Goal: Information Seeking & Learning: Learn about a topic

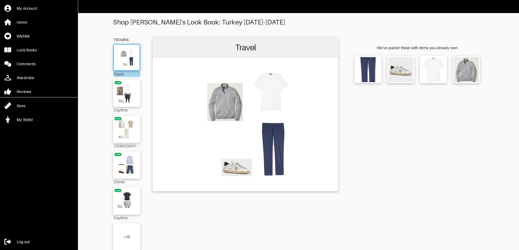
click at [249, 107] on img at bounding box center [245, 124] width 180 height 127
click at [234, 104] on img at bounding box center [245, 124] width 180 height 127
click at [121, 53] on img at bounding box center [126, 57] width 29 height 21
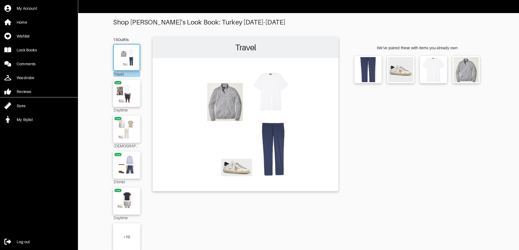
click at [246, 99] on img at bounding box center [245, 124] width 180 height 127
click at [122, 89] on img at bounding box center [126, 93] width 29 height 21
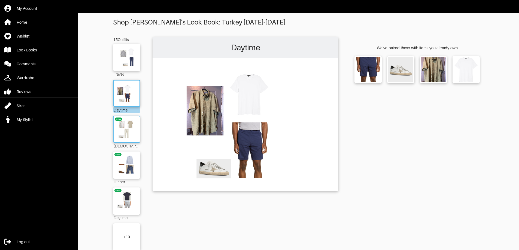
click at [125, 125] on img at bounding box center [126, 129] width 29 height 21
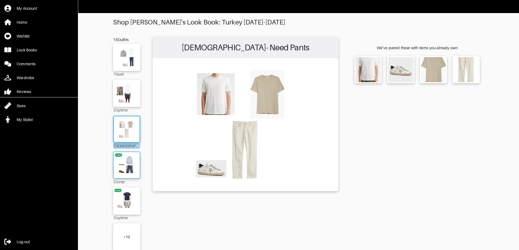
click at [132, 165] on img at bounding box center [126, 165] width 29 height 21
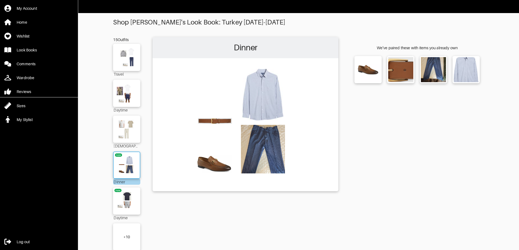
scroll to position [16, 0]
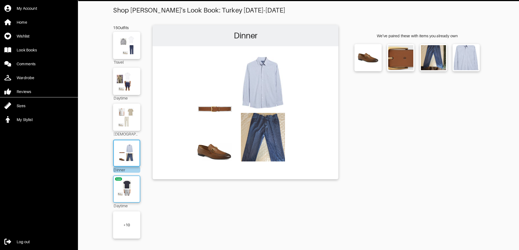
click at [131, 185] on img at bounding box center [126, 189] width 29 height 21
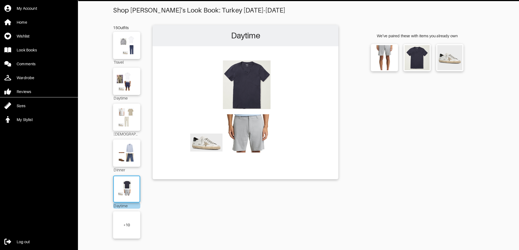
click at [127, 215] on div "+ 10" at bounding box center [126, 225] width 27 height 27
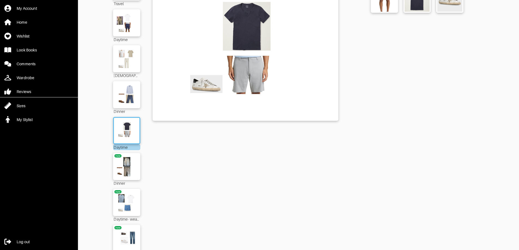
scroll to position [98, 0]
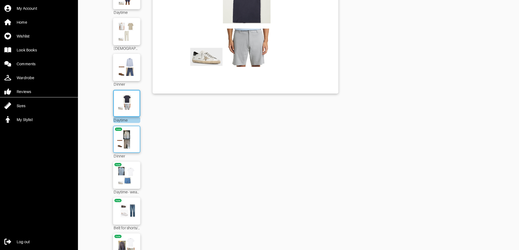
click at [134, 133] on img at bounding box center [126, 139] width 29 height 21
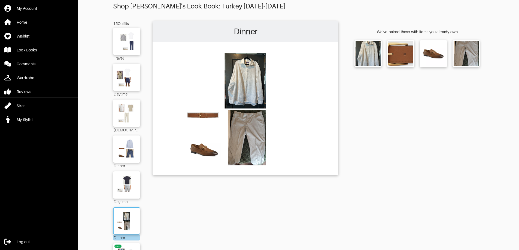
scroll to position [43, 0]
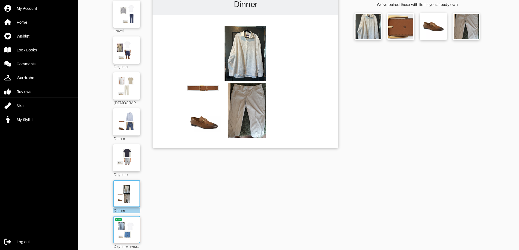
click at [123, 227] on img at bounding box center [126, 230] width 29 height 21
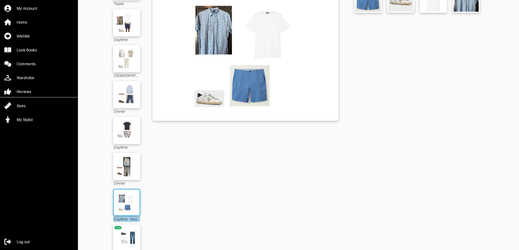
scroll to position [98, 0]
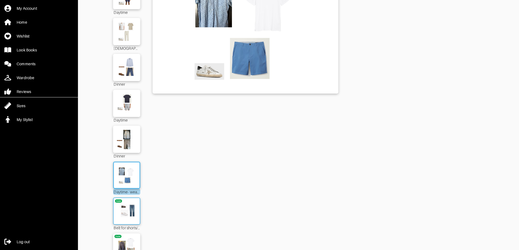
click at [133, 206] on img at bounding box center [126, 211] width 29 height 21
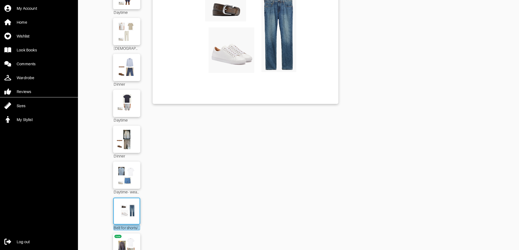
click at [289, 69] on img at bounding box center [245, 37] width 180 height 127
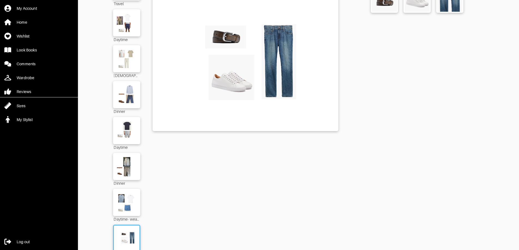
scroll to position [125, 0]
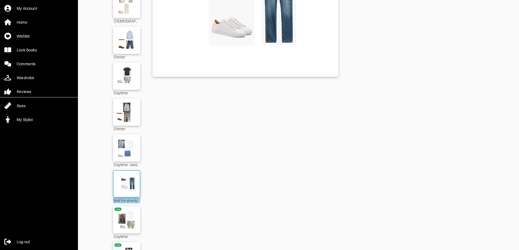
click at [134, 186] on img at bounding box center [126, 184] width 29 height 21
click at [250, 37] on img at bounding box center [245, 9] width 180 height 127
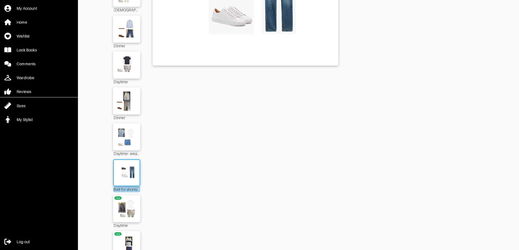
scroll to position [218, 0]
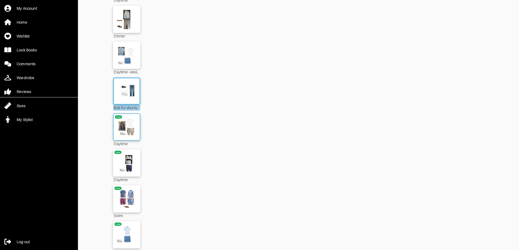
click at [129, 119] on img at bounding box center [126, 127] width 29 height 21
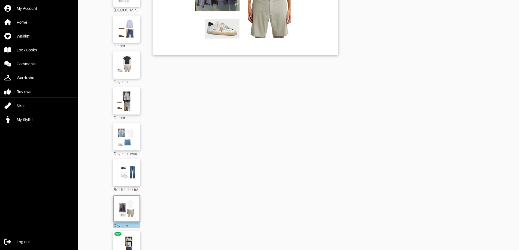
scroll to position [273, 0]
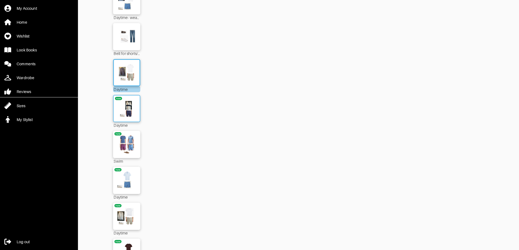
click at [132, 113] on img at bounding box center [126, 108] width 29 height 21
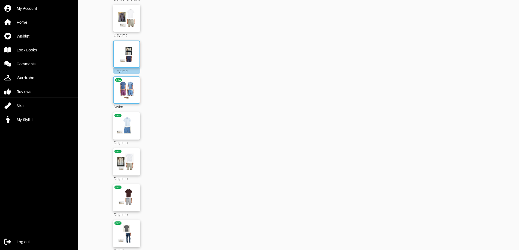
click at [135, 88] on img at bounding box center [126, 90] width 29 height 21
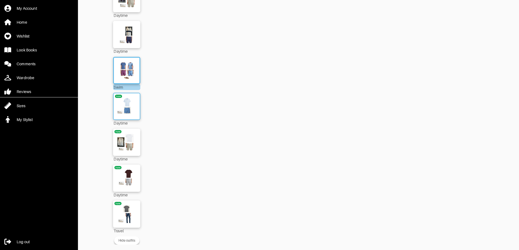
click at [129, 98] on img at bounding box center [126, 106] width 29 height 21
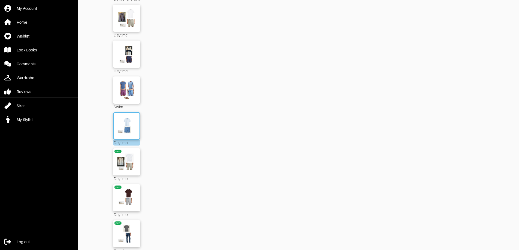
scroll to position [351, 0]
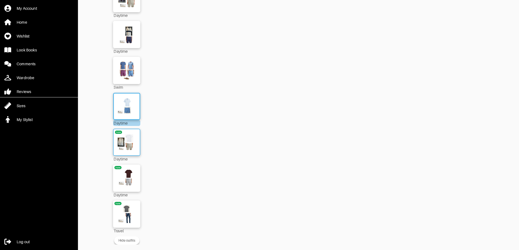
click at [123, 135] on img at bounding box center [126, 142] width 29 height 21
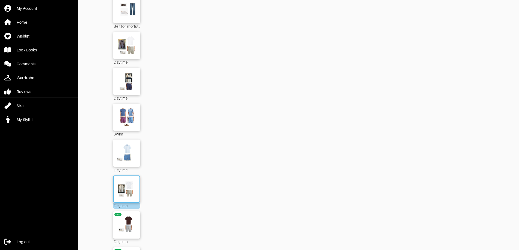
scroll to position [351, 0]
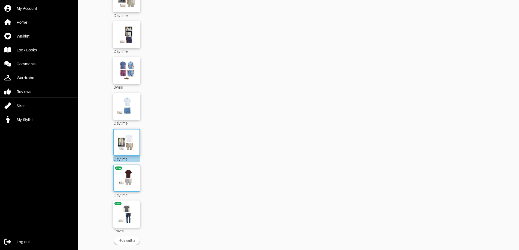
click at [132, 175] on img at bounding box center [126, 178] width 29 height 21
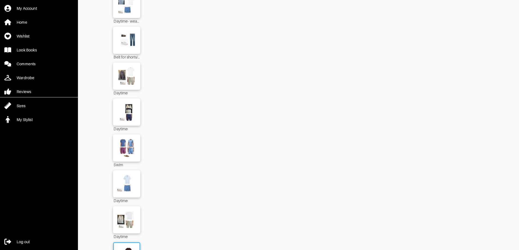
scroll to position [351, 0]
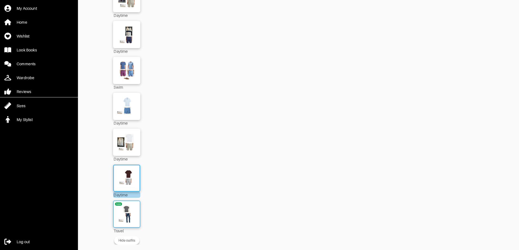
click at [129, 204] on img at bounding box center [126, 214] width 29 height 21
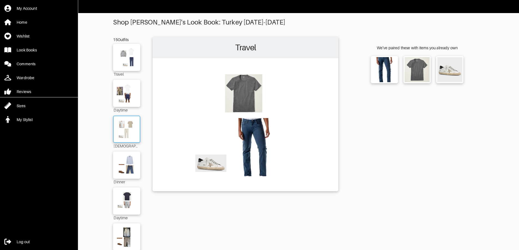
click at [128, 130] on img at bounding box center [126, 129] width 29 height 21
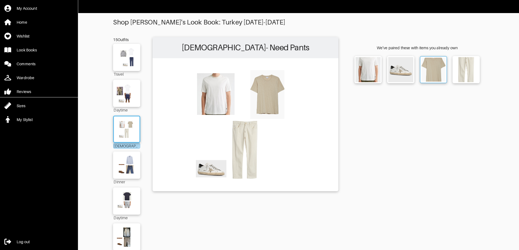
click at [428, 65] on img at bounding box center [434, 70] width 24 height 24
click at [124, 92] on img at bounding box center [126, 93] width 29 height 21
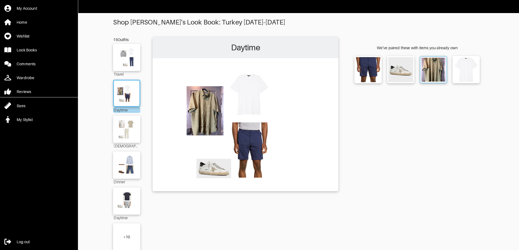
click at [435, 72] on img at bounding box center [434, 70] width 24 height 24
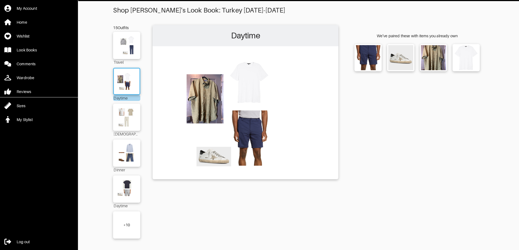
click at [129, 224] on div "+ 10" at bounding box center [126, 225] width 27 height 27
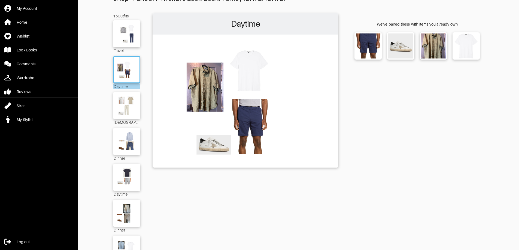
scroll to position [0, 0]
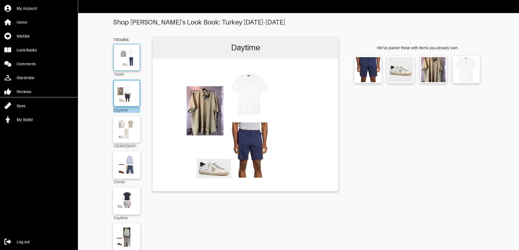
click at [130, 60] on img at bounding box center [126, 57] width 29 height 21
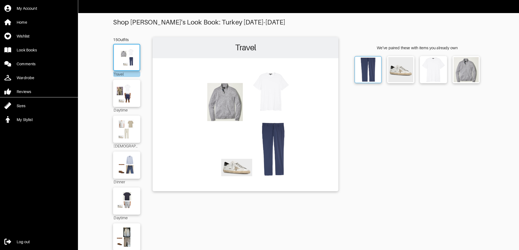
click at [369, 68] on img at bounding box center [368, 70] width 24 height 24
click at [427, 65] on img at bounding box center [434, 70] width 24 height 24
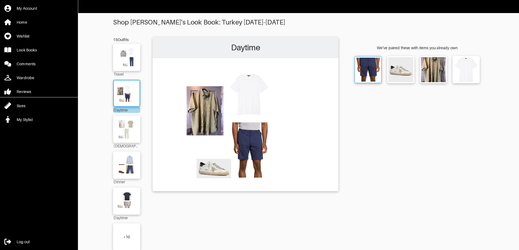
click at [369, 71] on img at bounding box center [368, 70] width 24 height 24
click at [428, 70] on img at bounding box center [434, 70] width 24 height 24
click at [466, 67] on img at bounding box center [466, 70] width 24 height 24
click at [123, 129] on img at bounding box center [126, 129] width 29 height 21
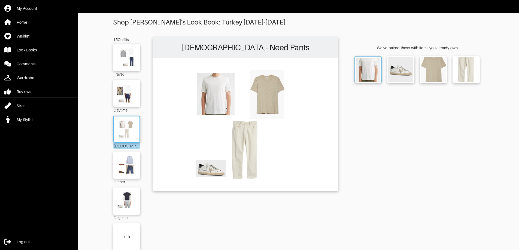
click at [371, 71] on img at bounding box center [368, 70] width 24 height 24
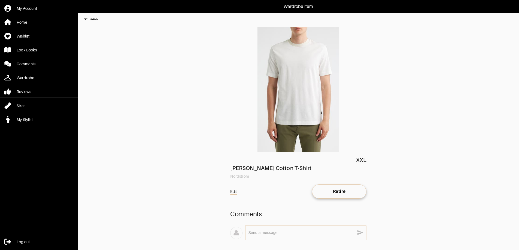
click at [88, 18] on div "Wardrobe Item My Account Home Wishlist Look Books Comments Wardrobe Reviews Siz…" at bounding box center [259, 132] width 519 height 265
click at [98, 19] on div "Back" at bounding box center [94, 18] width 8 height 5
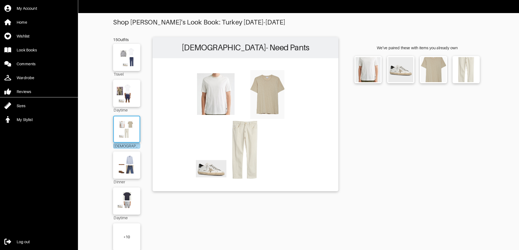
click at [271, 90] on img at bounding box center [245, 124] width 180 height 127
click at [440, 73] on img at bounding box center [434, 70] width 24 height 24
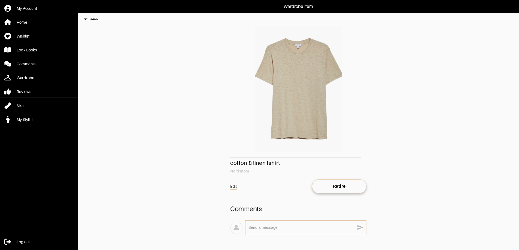
click at [96, 19] on div "Back" at bounding box center [94, 18] width 8 height 5
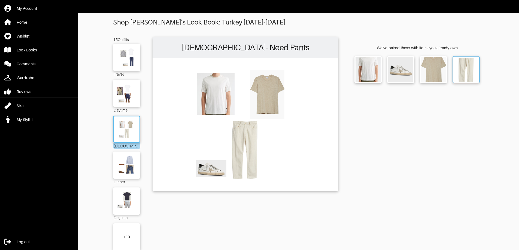
click at [478, 67] on img at bounding box center [466, 70] width 24 height 24
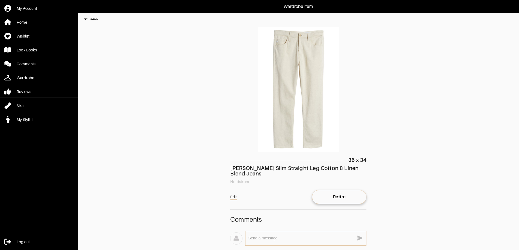
click at [95, 18] on div "Wardrobe Item My Account Home Wishlist Look Books Comments Wardrobe Reviews Siz…" at bounding box center [259, 135] width 519 height 271
click at [96, 19] on div "Back" at bounding box center [94, 18] width 8 height 5
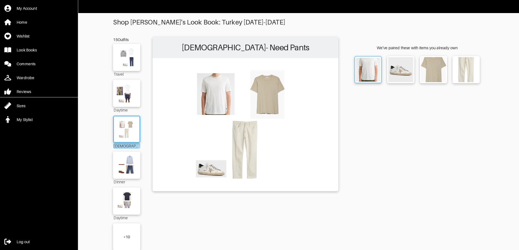
click at [370, 73] on img at bounding box center [368, 70] width 24 height 24
click at [134, 159] on img at bounding box center [126, 165] width 29 height 21
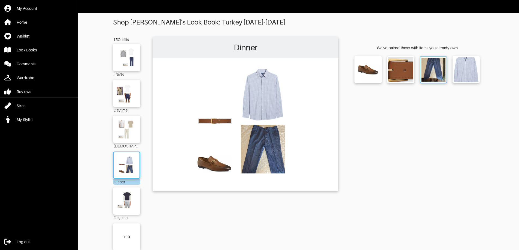
click at [432, 64] on img at bounding box center [434, 70] width 24 height 24
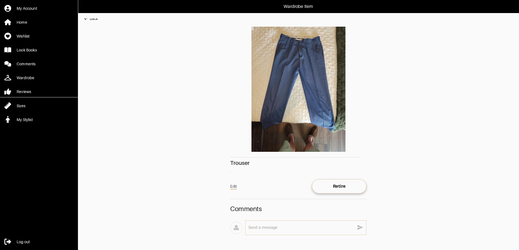
click at [96, 19] on div "Back" at bounding box center [94, 18] width 8 height 5
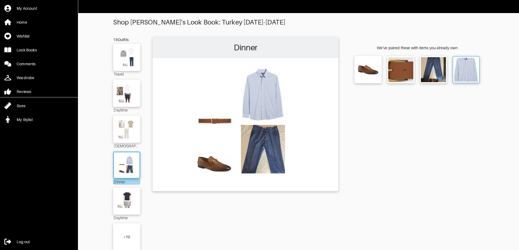
click at [463, 65] on img at bounding box center [466, 70] width 24 height 24
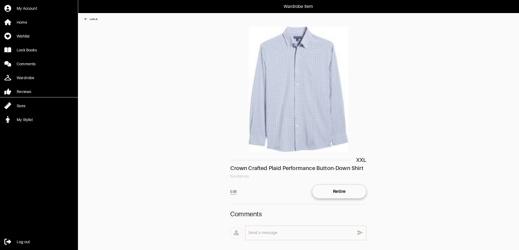
click at [93, 19] on div "Back" at bounding box center [94, 18] width 8 height 5
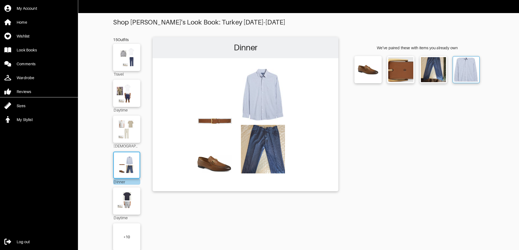
click at [461, 58] on img at bounding box center [466, 70] width 24 height 24
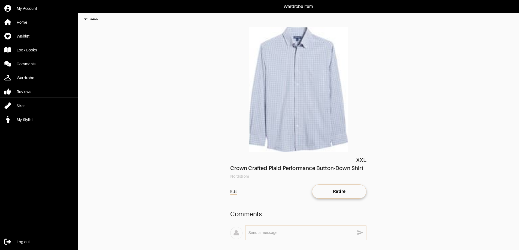
click at [97, 19] on div "Back" at bounding box center [94, 18] width 8 height 5
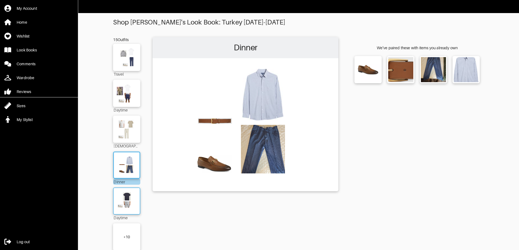
click at [131, 198] on img at bounding box center [126, 201] width 29 height 21
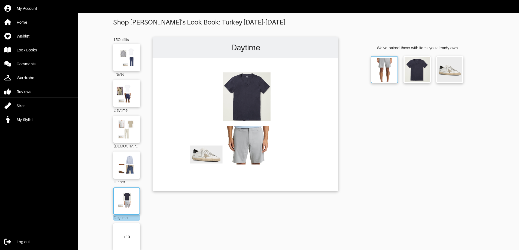
click at [390, 69] on img at bounding box center [385, 70] width 24 height 24
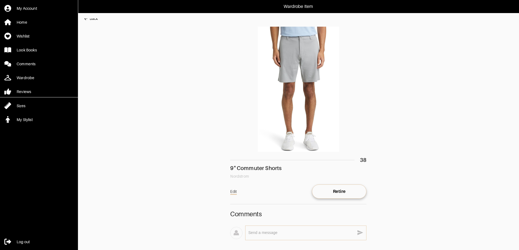
click at [94, 19] on div "Back" at bounding box center [94, 18] width 8 height 5
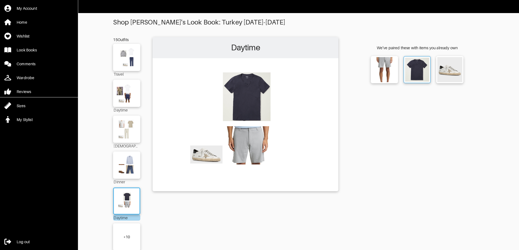
click at [417, 66] on img at bounding box center [417, 70] width 24 height 24
click at [128, 239] on div "+ 10" at bounding box center [126, 237] width 7 height 5
click at [128, 239] on img at bounding box center [126, 237] width 31 height 22
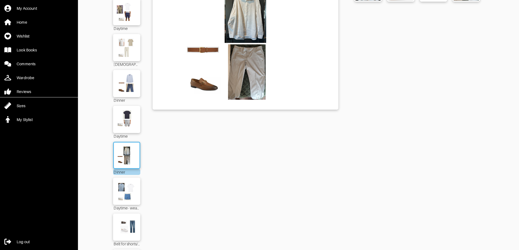
scroll to position [27, 0]
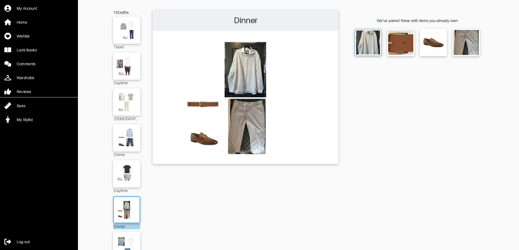
click at [374, 37] on img at bounding box center [368, 43] width 24 height 24
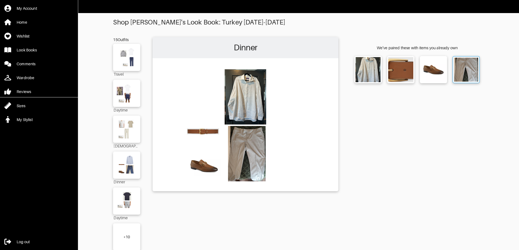
click at [459, 72] on img at bounding box center [466, 70] width 24 height 24
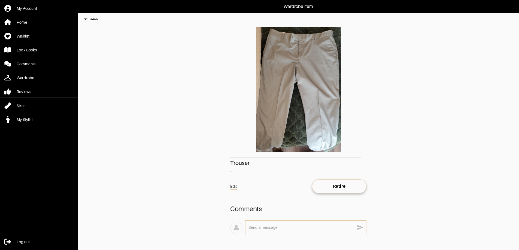
click at [90, 19] on div "Back" at bounding box center [94, 18] width 8 height 5
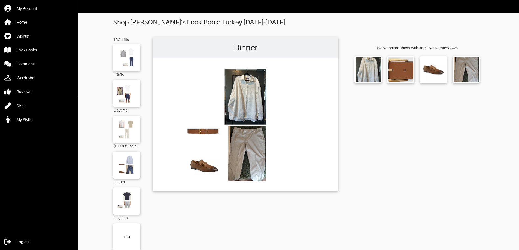
scroll to position [16, 0]
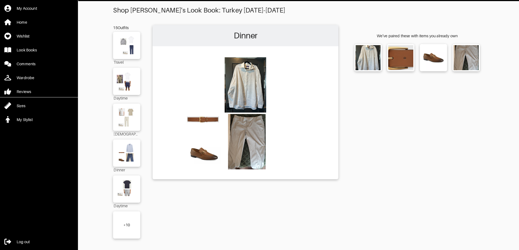
click at [127, 223] on div "+ 10" at bounding box center [126, 225] width 7 height 5
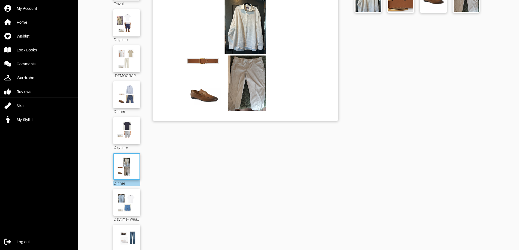
scroll to position [152, 0]
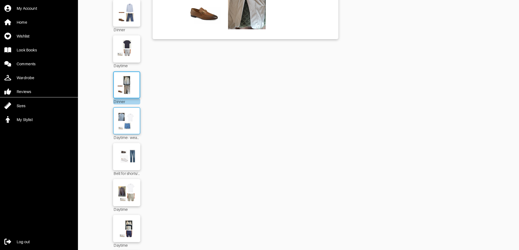
click at [128, 124] on img at bounding box center [126, 121] width 29 height 21
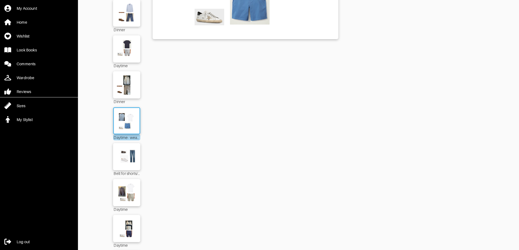
scroll to position [43, 0]
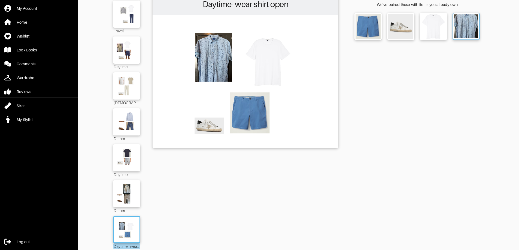
click at [469, 25] on img at bounding box center [466, 26] width 24 height 24
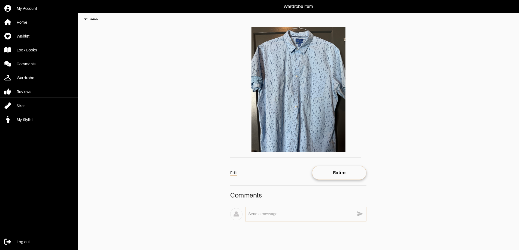
click at [296, 58] on img at bounding box center [298, 89] width 136 height 125
click at [95, 19] on div "Back" at bounding box center [94, 18] width 8 height 5
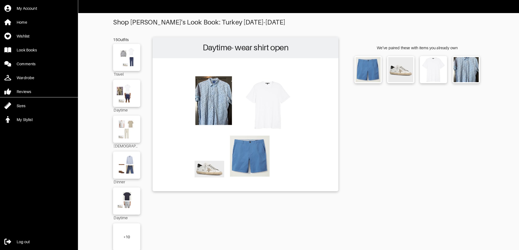
click at [122, 235] on div "+ 10" at bounding box center [126, 237] width 27 height 27
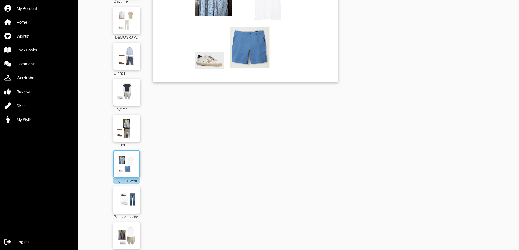
scroll to position [136, 0]
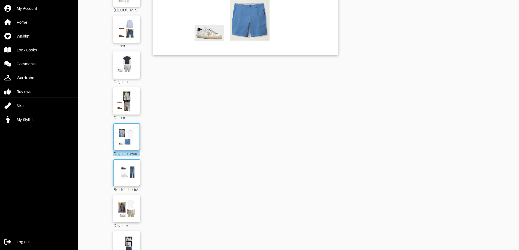
click at [132, 173] on img at bounding box center [126, 173] width 29 height 21
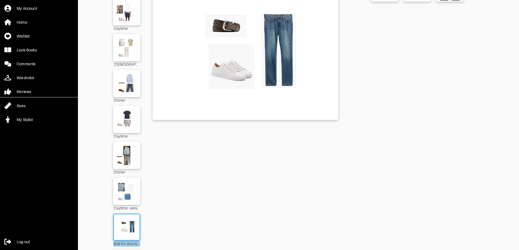
scroll to position [164, 0]
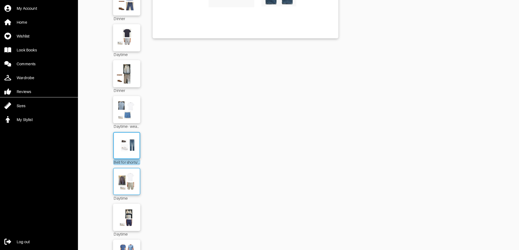
click at [126, 179] on img at bounding box center [126, 181] width 29 height 21
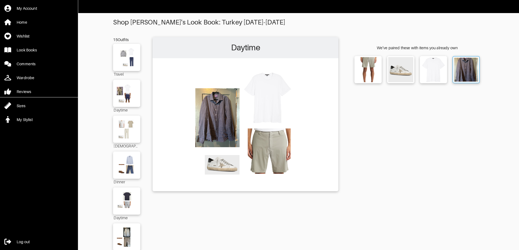
click at [461, 65] on img at bounding box center [466, 70] width 24 height 24
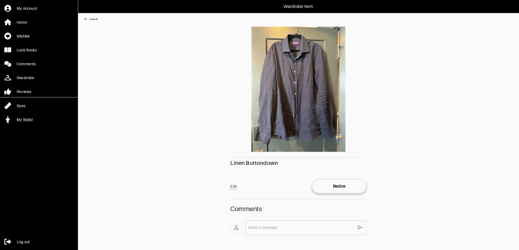
click at [96, 19] on div "Back" at bounding box center [94, 18] width 8 height 5
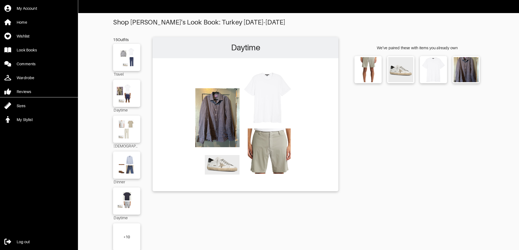
scroll to position [16, 0]
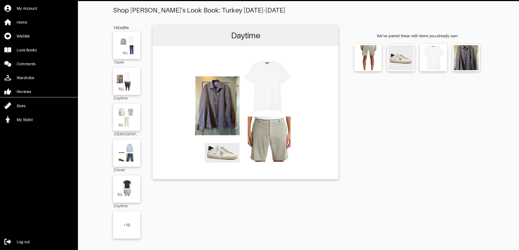
click at [121, 218] on div "+ 10" at bounding box center [126, 225] width 27 height 27
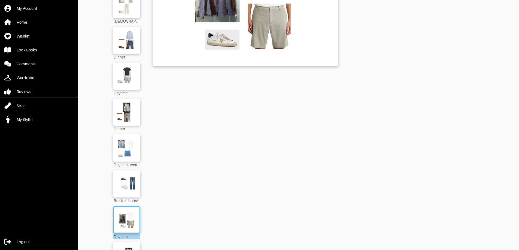
scroll to position [234, 0]
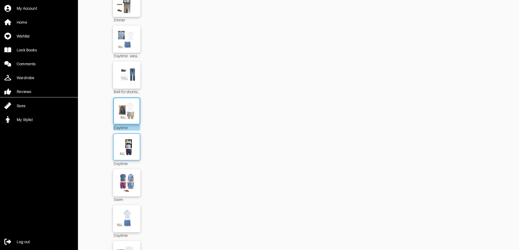
click at [137, 144] on img at bounding box center [126, 147] width 29 height 21
click at [124, 217] on img at bounding box center [126, 219] width 29 height 21
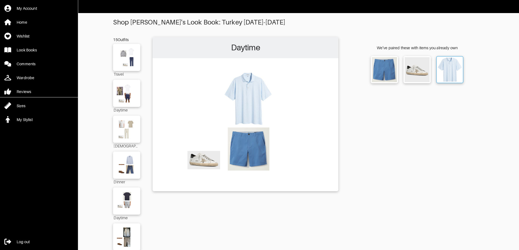
click at [455, 71] on img at bounding box center [450, 70] width 24 height 24
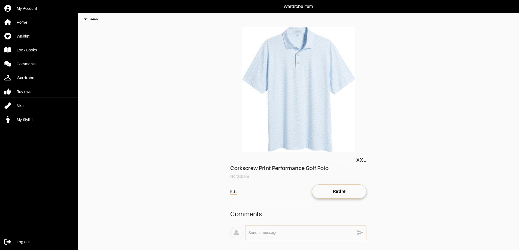
click at [96, 20] on div "Back" at bounding box center [94, 18] width 8 height 5
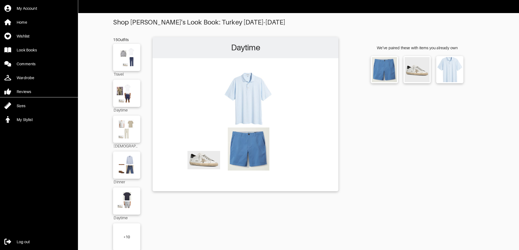
scroll to position [16, 0]
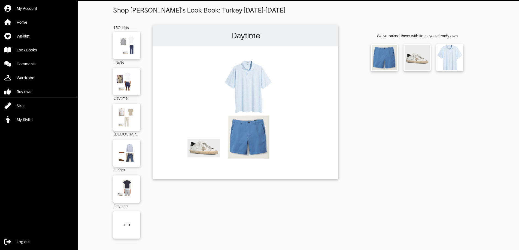
click at [138, 217] on div "+ 10" at bounding box center [126, 225] width 27 height 27
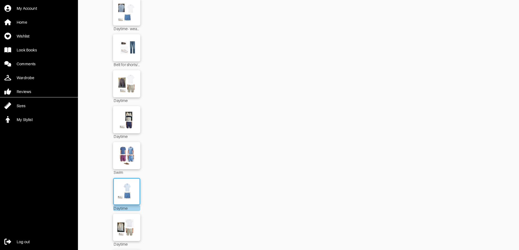
scroll to position [351, 0]
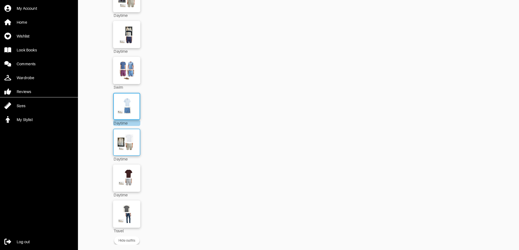
click at [132, 139] on img at bounding box center [126, 142] width 29 height 21
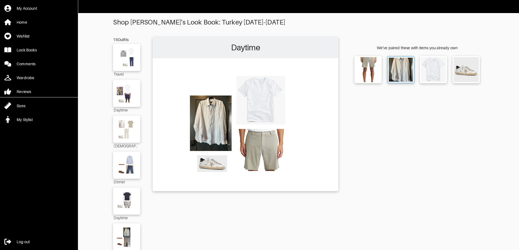
click at [398, 62] on img at bounding box center [401, 70] width 24 height 24
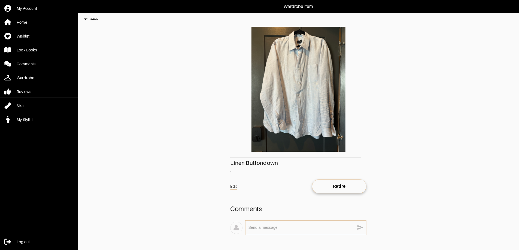
click at [94, 19] on div "Back" at bounding box center [94, 18] width 8 height 5
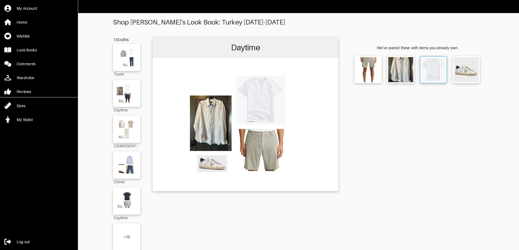
click at [440, 71] on img at bounding box center [434, 70] width 24 height 24
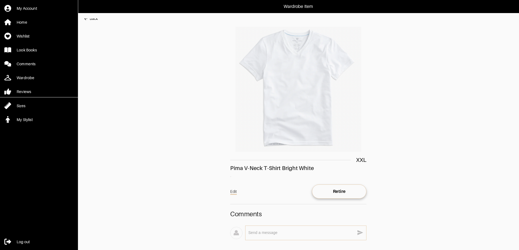
click at [94, 19] on div "Back" at bounding box center [94, 18] width 8 height 5
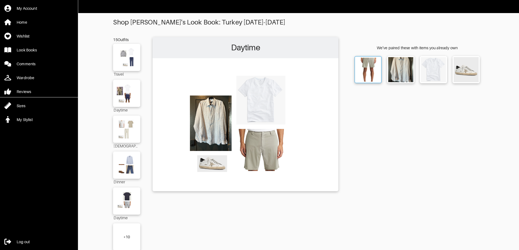
click at [362, 63] on img at bounding box center [368, 70] width 24 height 24
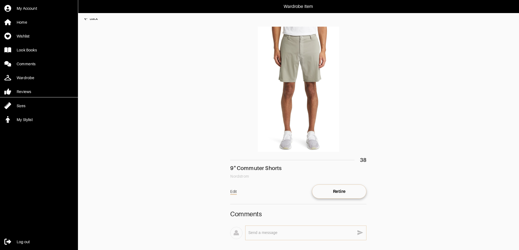
click at [94, 18] on div "Wardrobe Item My Account Home Wishlist Look Books Comments Wardrobe Reviews Siz…" at bounding box center [259, 132] width 519 height 265
click at [95, 19] on div "Back" at bounding box center [94, 18] width 8 height 5
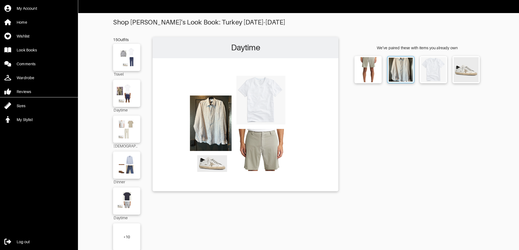
click at [402, 66] on img at bounding box center [401, 70] width 24 height 24
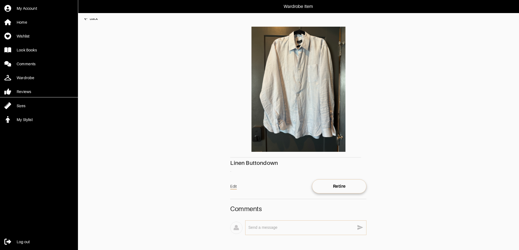
click at [96, 20] on div "Back" at bounding box center [94, 18] width 8 height 5
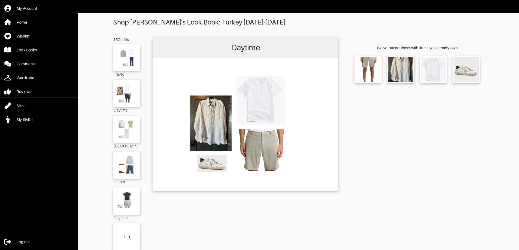
scroll to position [16, 0]
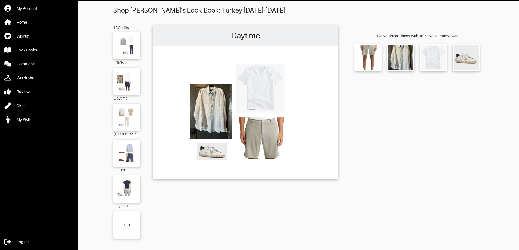
click at [127, 218] on div "+ 10" at bounding box center [126, 225] width 27 height 27
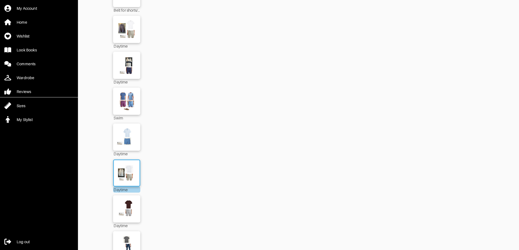
scroll to position [351, 0]
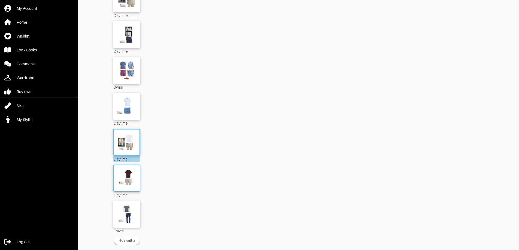
click at [128, 171] on img at bounding box center [126, 178] width 29 height 21
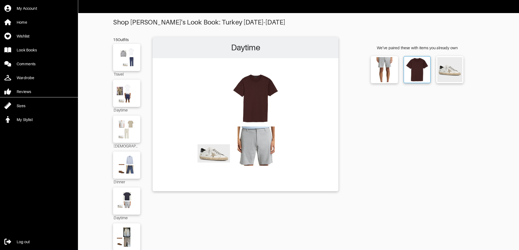
click at [413, 63] on img at bounding box center [417, 70] width 24 height 24
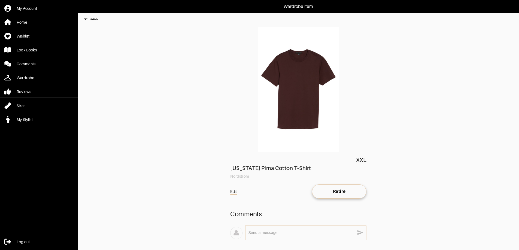
click at [96, 19] on div "Back" at bounding box center [94, 18] width 8 height 5
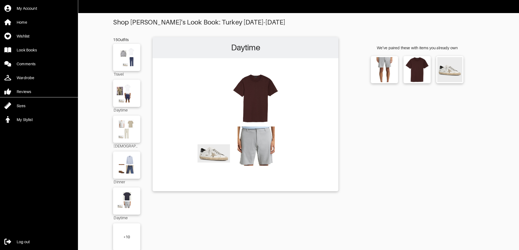
scroll to position [16, 0]
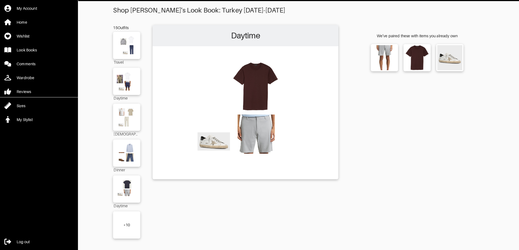
click at [125, 213] on div "+ 10" at bounding box center [126, 225] width 27 height 27
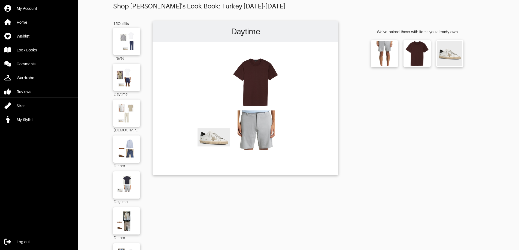
scroll to position [43, 0]
